Goal: Obtain resource: Download file/media

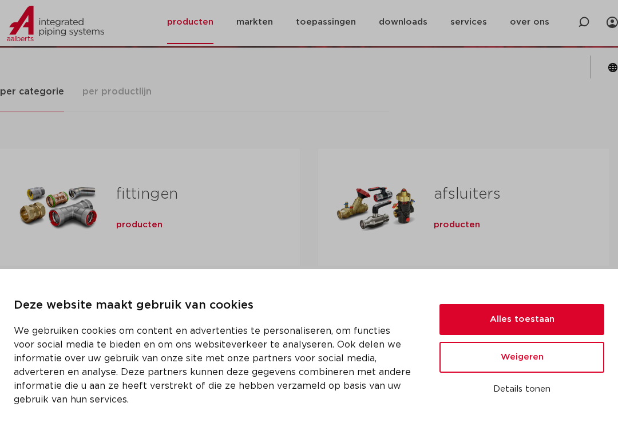
scroll to position [136, 0]
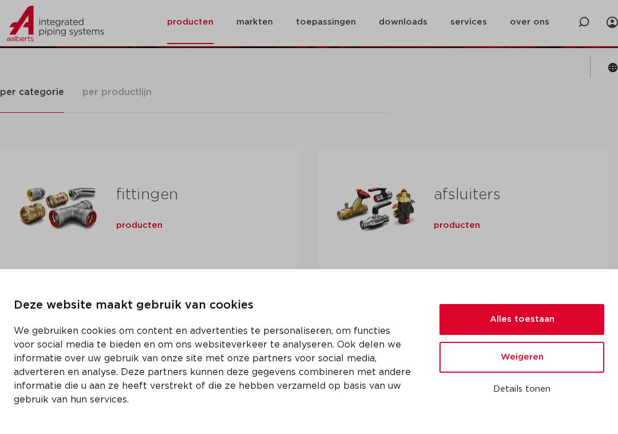
click at [544, 323] on button "Alles toestaan" at bounding box center [522, 319] width 165 height 31
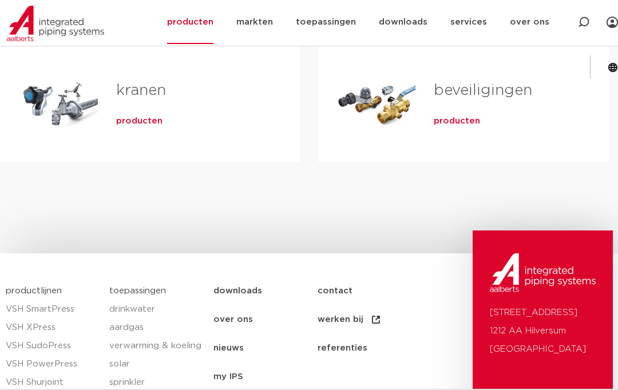
scroll to position [508, 0]
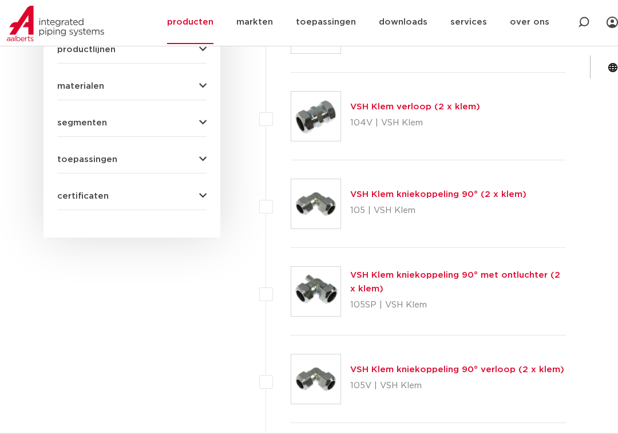
scroll to position [616, 0]
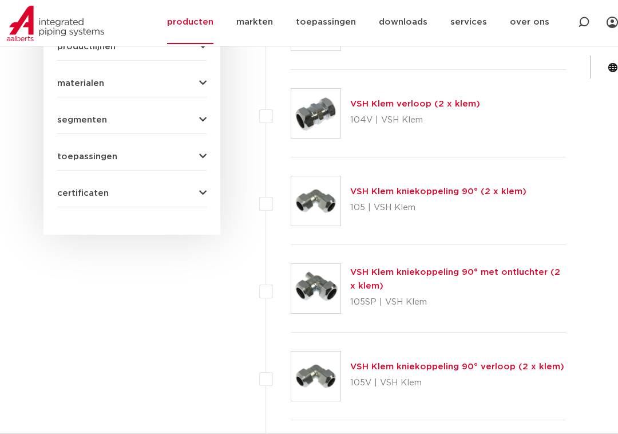
click at [440, 194] on link "VSH Klem kniekoppeling 90° (2 x klem)" at bounding box center [438, 191] width 176 height 9
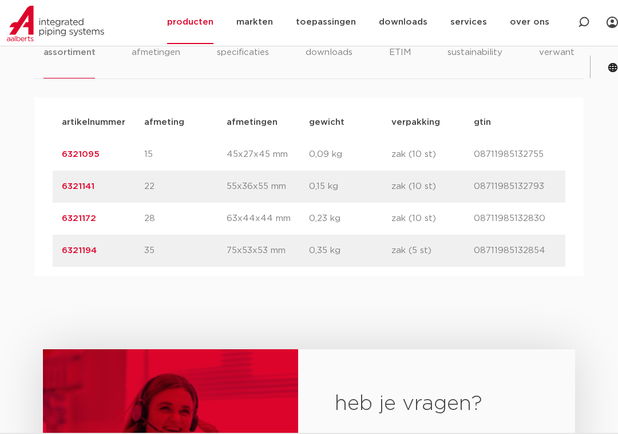
scroll to position [700, 0]
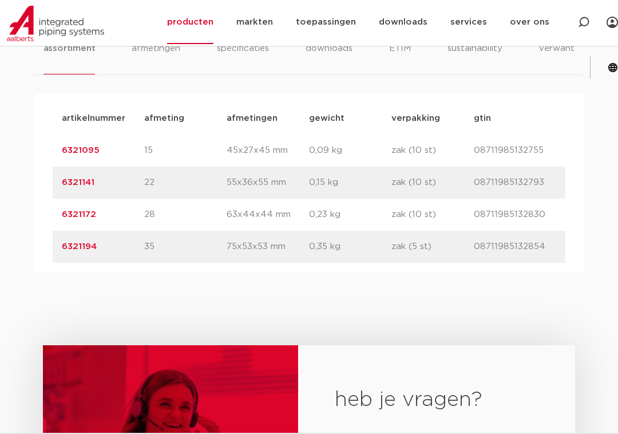
click at [79, 212] on link "6321172" at bounding box center [79, 214] width 34 height 9
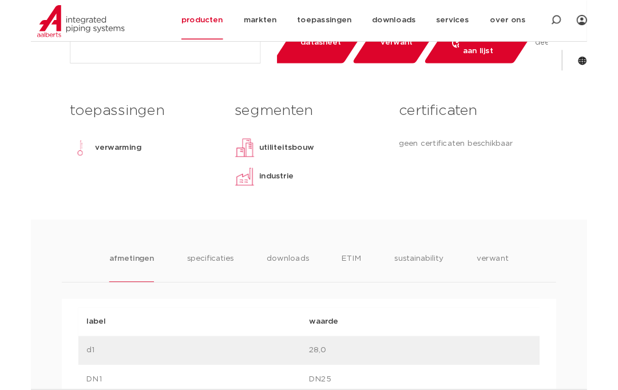
scroll to position [433, 0]
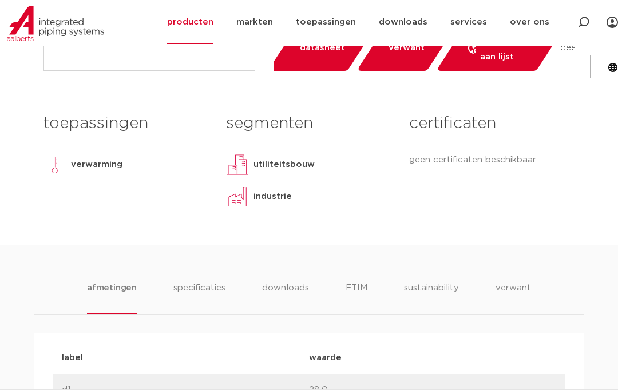
click at [89, 163] on p "verwarming" at bounding box center [97, 165] width 52 height 14
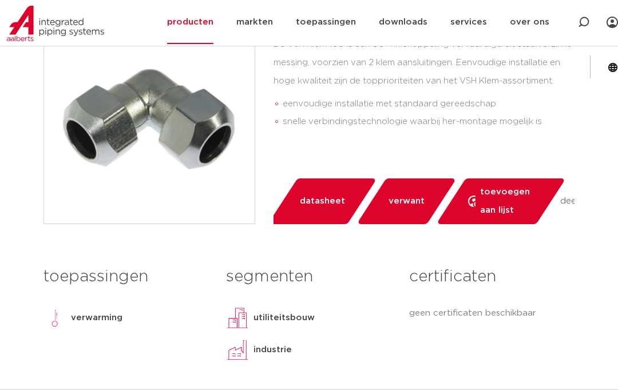
scroll to position [270, 0]
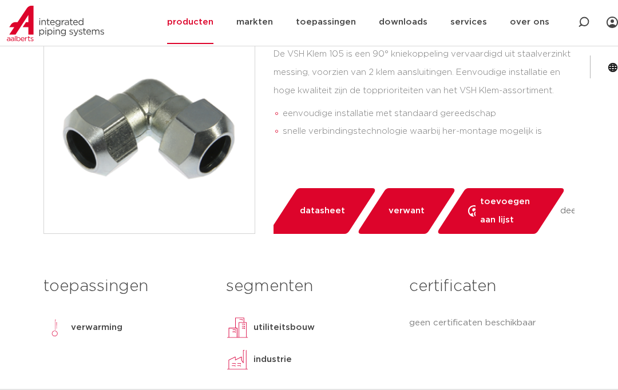
click at [322, 211] on span "datasheet" at bounding box center [322, 211] width 45 height 18
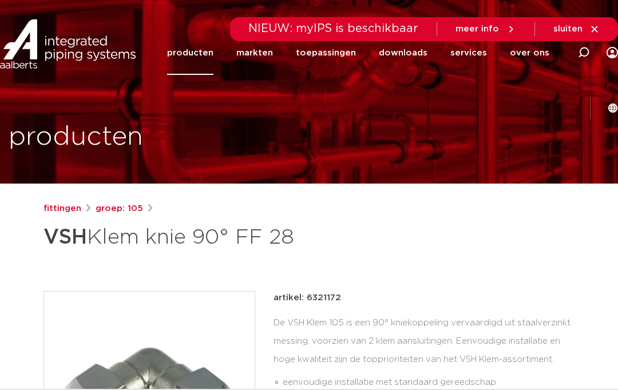
scroll to position [0, 0]
